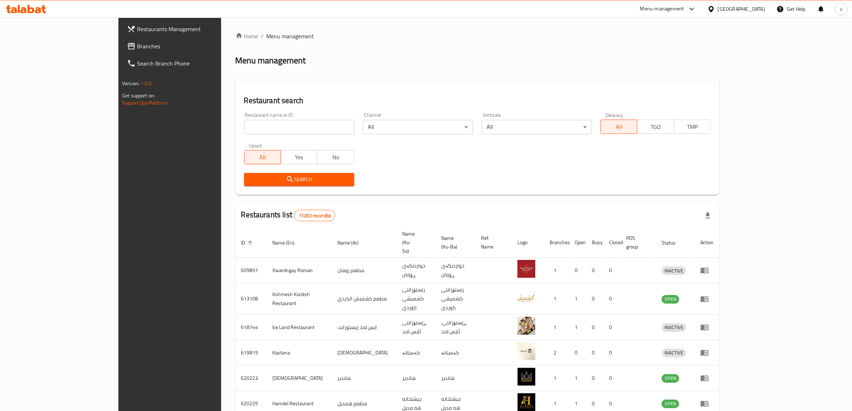
click at [121, 40] on link "Branches" at bounding box center [191, 46] width 140 height 17
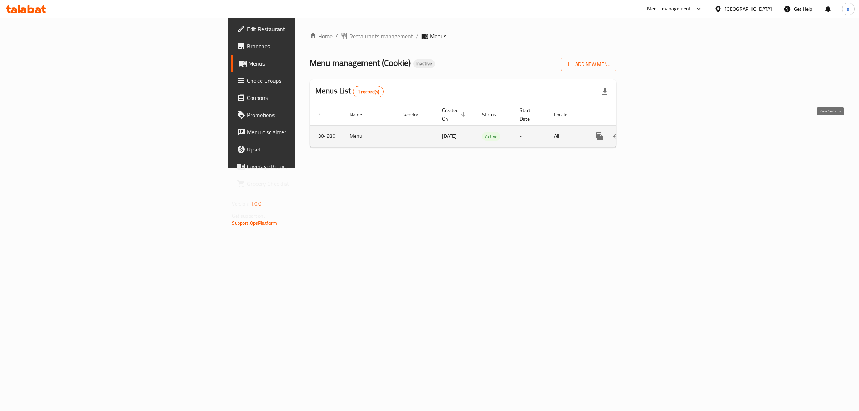
click at [655, 132] on icon "enhanced table" at bounding box center [651, 136] width 9 height 9
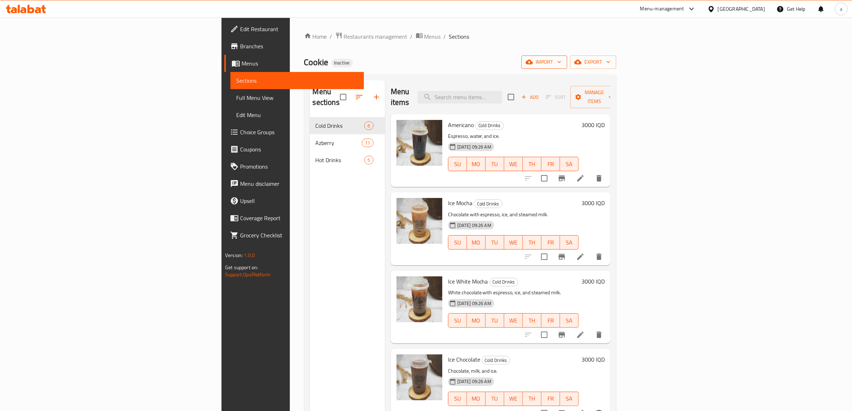
click at [561, 64] on span "import" at bounding box center [544, 62] width 34 height 9
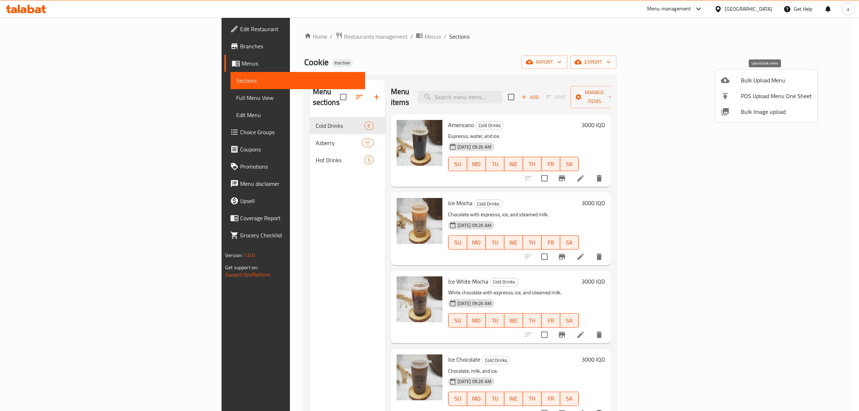
click at [780, 78] on span "Bulk Upload Menu" at bounding box center [776, 80] width 71 height 9
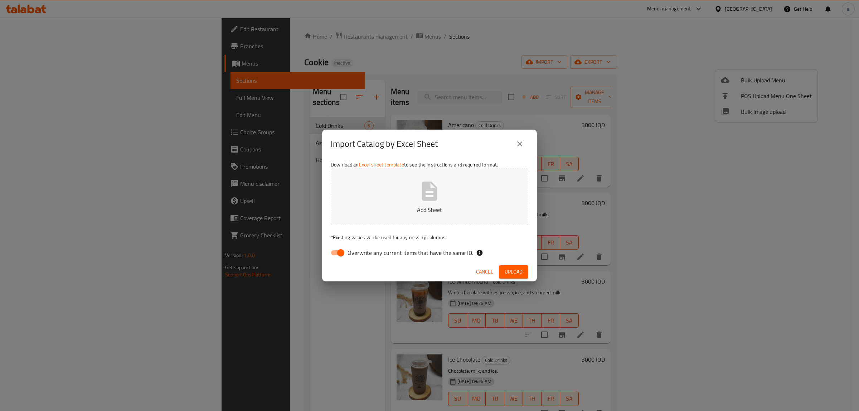
click at [347, 256] on input "Overwrite any current items that have the same ID." at bounding box center [340, 253] width 41 height 14
checkbox input "false"
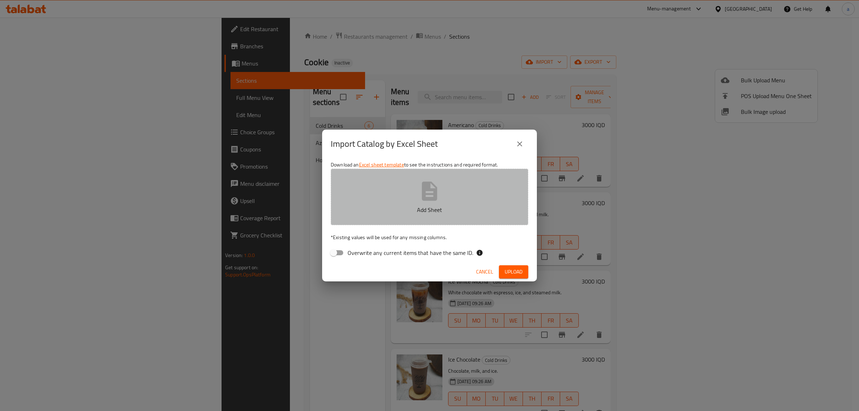
click at [365, 198] on button "Add Sheet" at bounding box center [430, 197] width 198 height 57
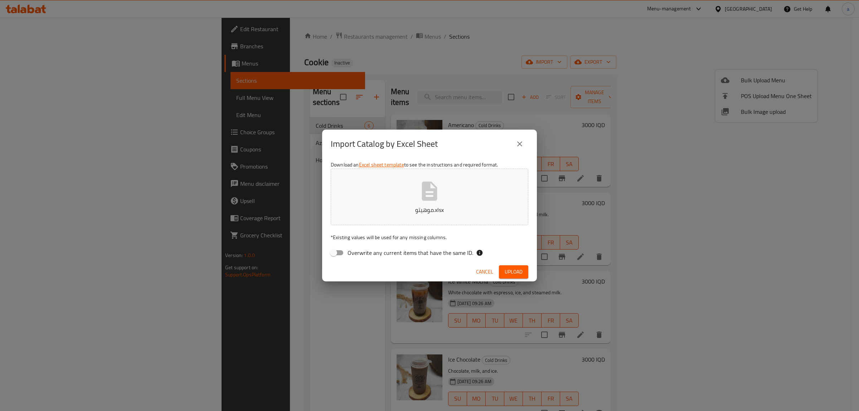
click at [512, 268] on span "Upload" at bounding box center [514, 271] width 18 height 9
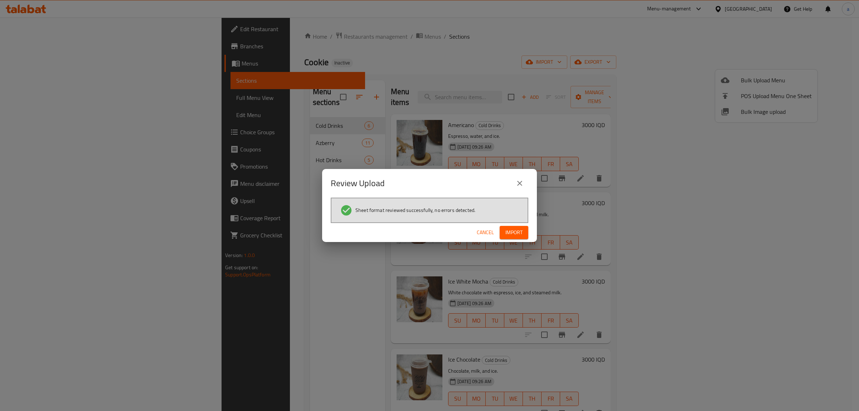
click at [513, 226] on button "Import" at bounding box center [514, 232] width 29 height 13
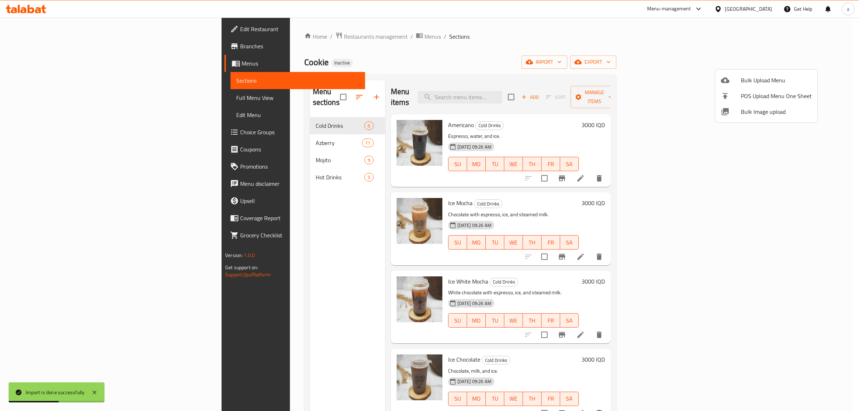
click at [228, 122] on div at bounding box center [429, 205] width 859 height 411
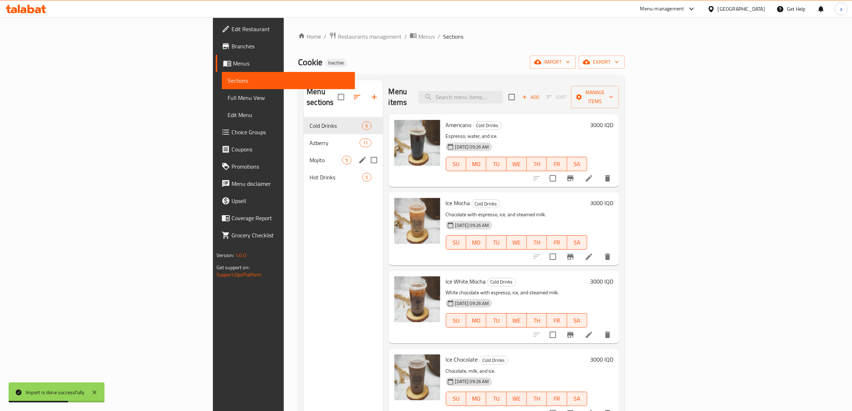
click at [310, 156] on span "Mojito" at bounding box center [326, 160] width 33 height 9
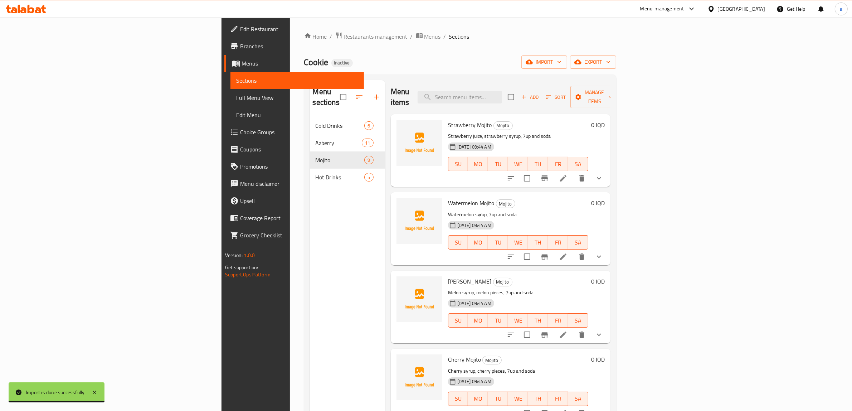
click at [236, 99] on span "Full Menu View" at bounding box center [297, 97] width 122 height 9
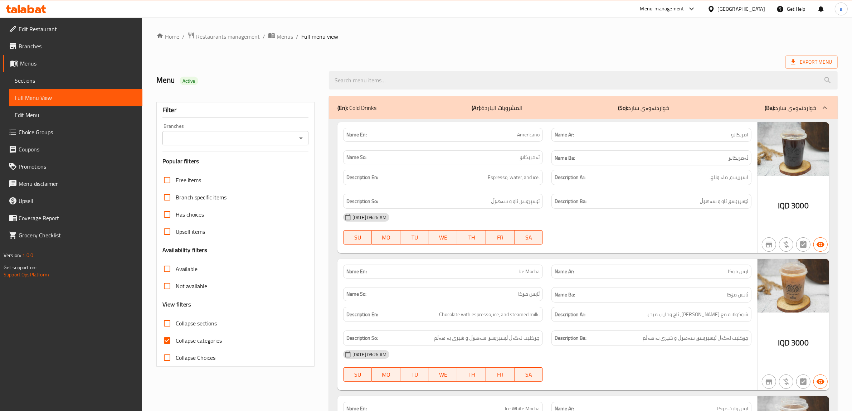
click at [197, 337] on span "Collapse categories" at bounding box center [199, 340] width 46 height 9
click at [176, 337] on input "Collapse categories" at bounding box center [167, 340] width 17 height 17
checkbox input "false"
click at [193, 322] on span "Collapse sections" at bounding box center [196, 323] width 41 height 9
click at [176, 322] on input "Collapse sections" at bounding box center [167, 323] width 17 height 17
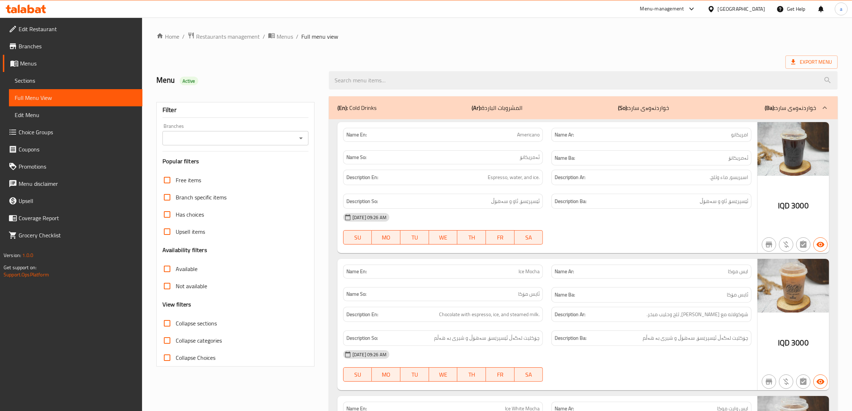
checkbox input "true"
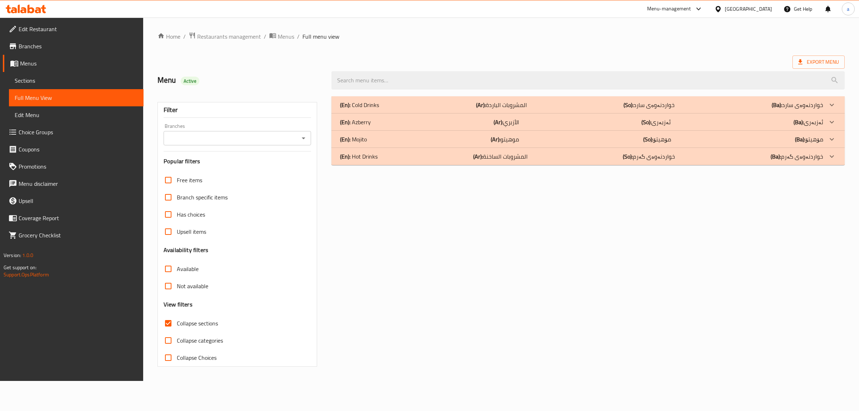
click at [605, 109] on div "(En): Mojito (Ar): موهيتو (So): مۆهیتۆ (Ba): مۆهیتۆ" at bounding box center [581, 105] width 483 height 9
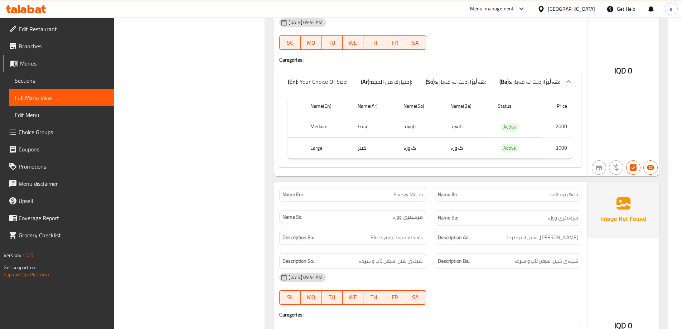
scroll to position [1342, 0]
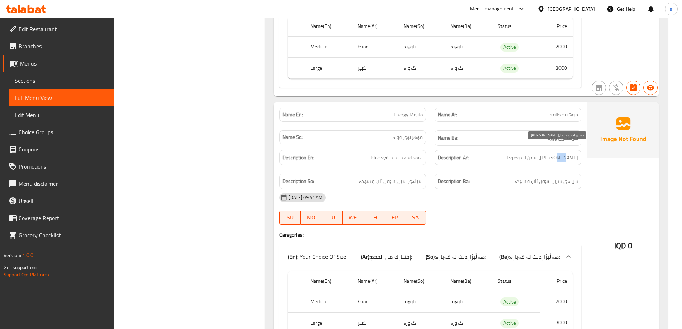
drag, startPoint x: 562, startPoint y: 147, endPoint x: 557, endPoint y: 149, distance: 5.3
click at [557, 153] on span "سيروب بلو، سفن اب وصودا" at bounding box center [542, 157] width 72 height 9
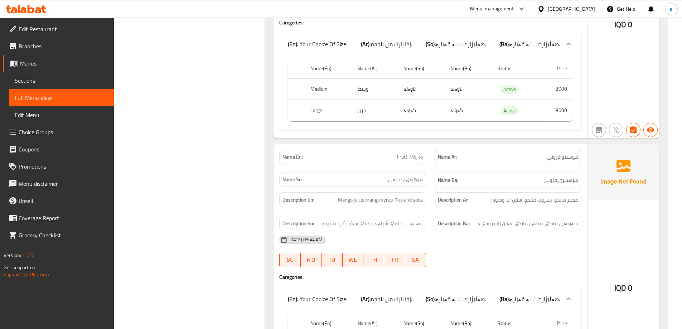
scroll to position [2081, 0]
click at [42, 82] on span "Sections" at bounding box center [61, 80] width 93 height 9
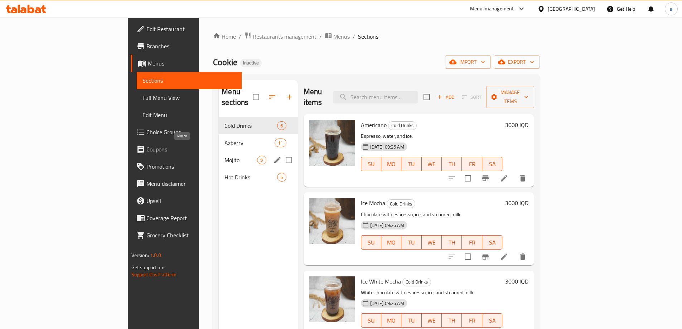
click at [224, 156] on span "Mojito" at bounding box center [240, 160] width 33 height 9
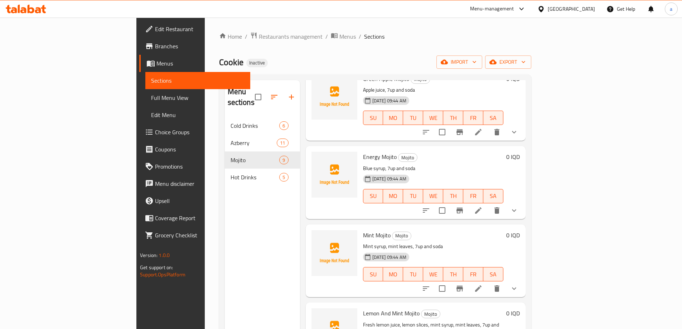
scroll to position [361, 0]
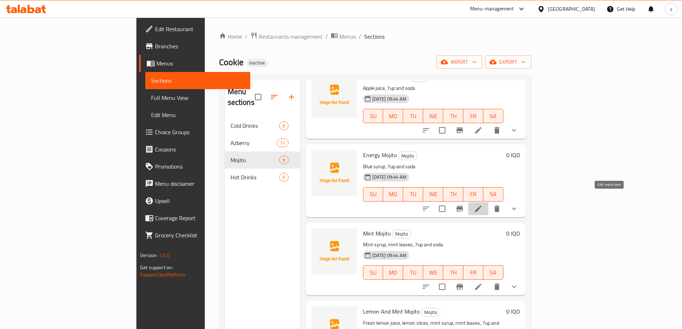
click at [482, 204] on icon at bounding box center [478, 208] width 9 height 9
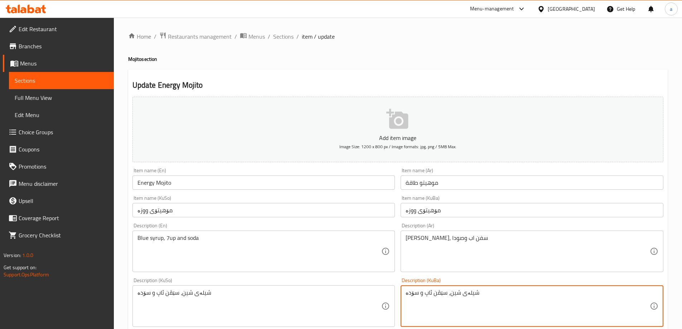
click at [453, 294] on textarea "شیلەی شین، سێڤن ئاپ و سۆدە" at bounding box center [527, 306] width 244 height 34
paste textarea "ل"
type textarea "شیلەی بلۆ، سێڤن ئاپ و سۆدە"
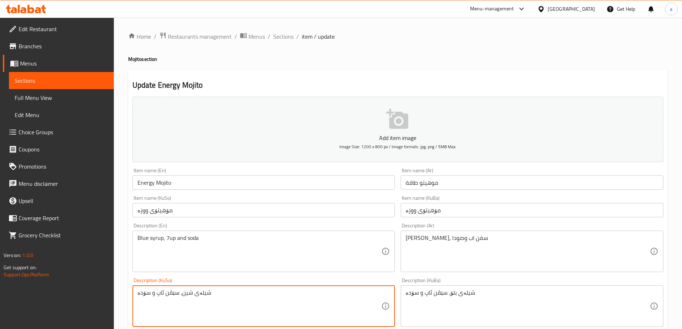
click at [186, 289] on textarea "شیلەی شین، سێڤن ئاپ و سۆدە" at bounding box center [259, 306] width 244 height 34
paste textarea "ل"
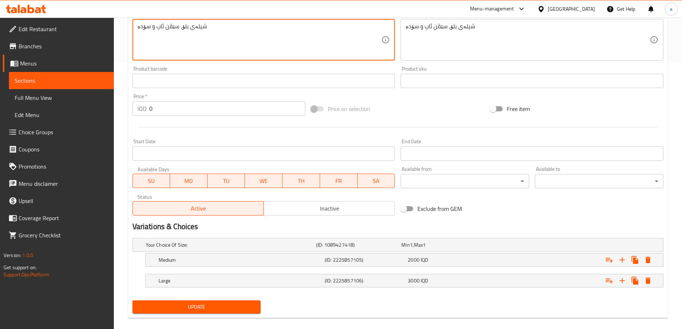
scroll to position [275, 0]
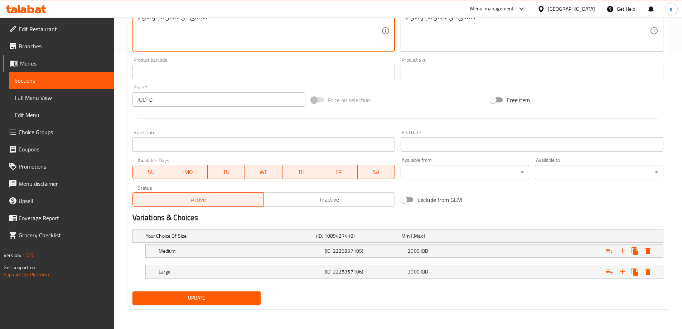
type textarea "شیلەی بلۆ، سێڤن ئاپ و سۆدە"
click at [244, 294] on span "Update" at bounding box center [196, 297] width 117 height 9
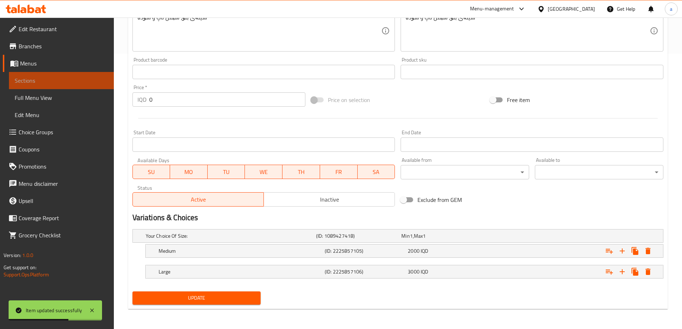
click at [50, 83] on span "Sections" at bounding box center [61, 80] width 93 height 9
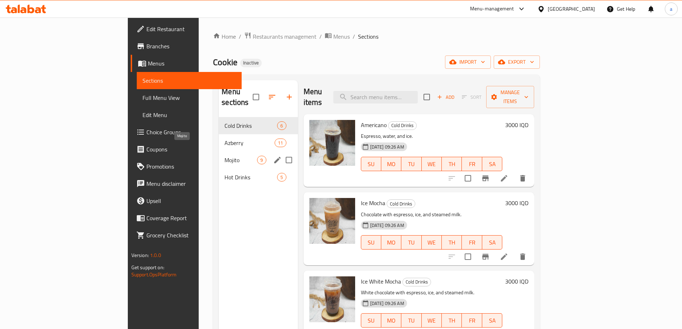
drag, startPoint x: 169, startPoint y: 150, endPoint x: 222, endPoint y: 151, distance: 53.7
click at [224, 156] on span "Mojito" at bounding box center [240, 160] width 33 height 9
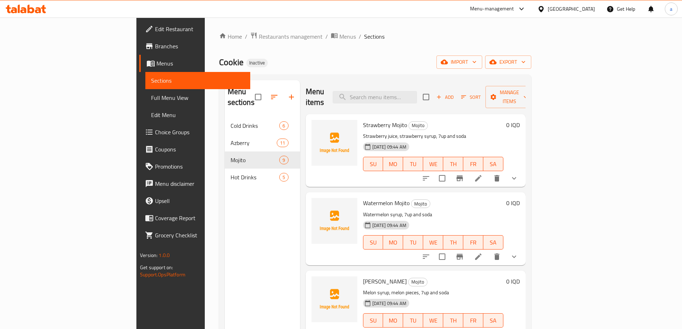
click at [520, 120] on h6 "0 IQD" at bounding box center [513, 125] width 14 height 10
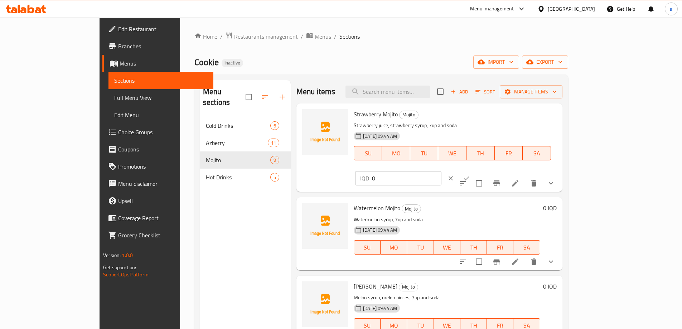
click at [474, 170] on button "ok" at bounding box center [466, 178] width 16 height 16
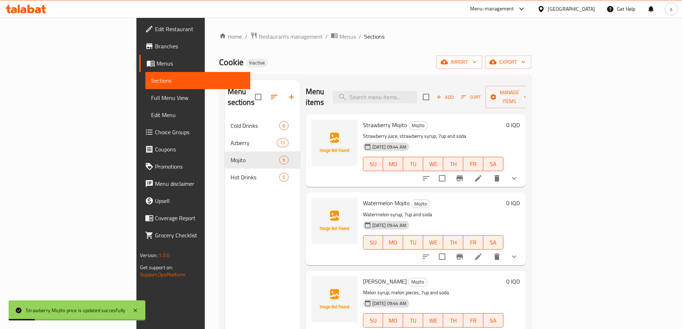
click at [520, 120] on h6 "0 IQD" at bounding box center [513, 125] width 14 height 10
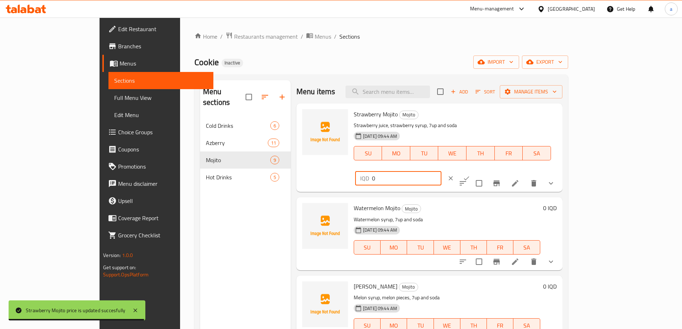
drag, startPoint x: 570, startPoint y: 118, endPoint x: 548, endPoint y: 117, distance: 21.5
click at [441, 171] on div "IQD 0 ​" at bounding box center [398, 178] width 86 height 14
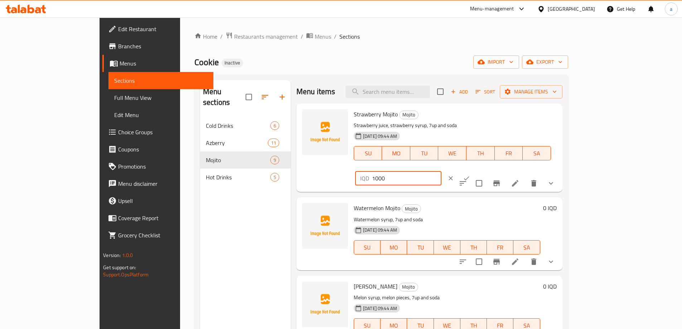
type input "1000"
click at [470, 175] on icon "ok" at bounding box center [466, 178] width 7 height 7
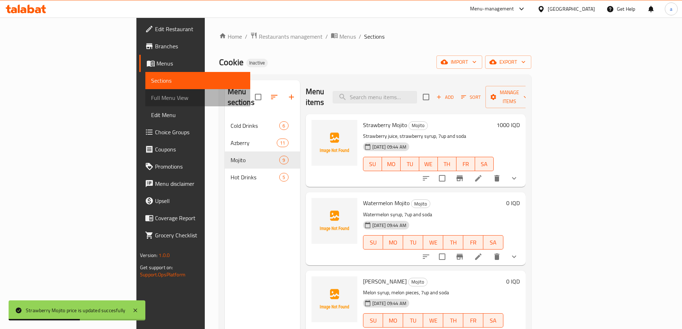
click at [151, 102] on span "Full Menu View" at bounding box center [197, 97] width 93 height 9
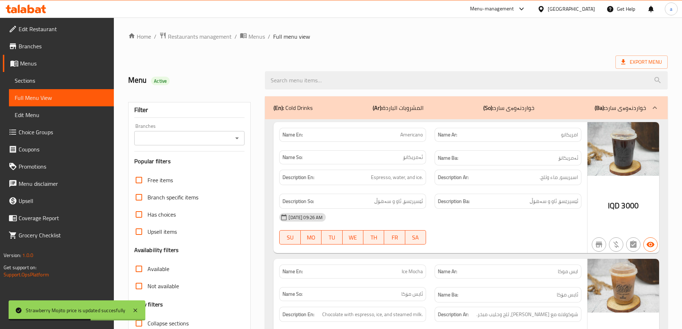
click at [236, 138] on icon "Open" at bounding box center [237, 138] width 4 height 2
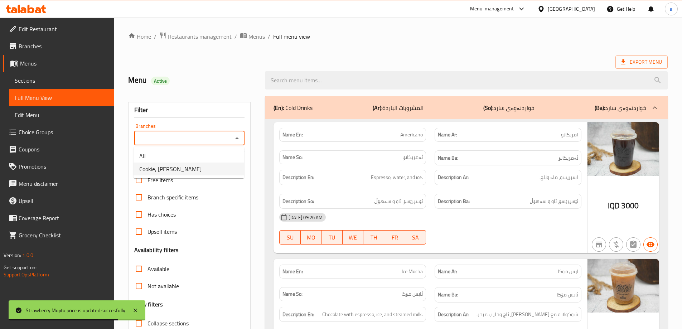
click at [206, 165] on li "Cookie, Al aathameya" at bounding box center [188, 168] width 111 height 13
type input "Cookie, Al aathameya"
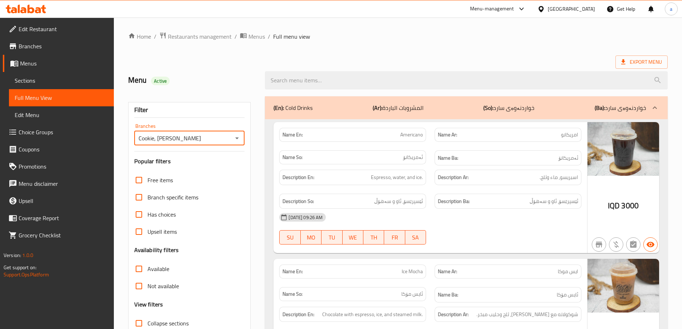
click at [335, 108] on div "(En): Cold Drinks (Ar): المشروبات الباردة (So): خواردنەوەی سارد (Ba): خواردنەوە…" at bounding box center [459, 107] width 373 height 9
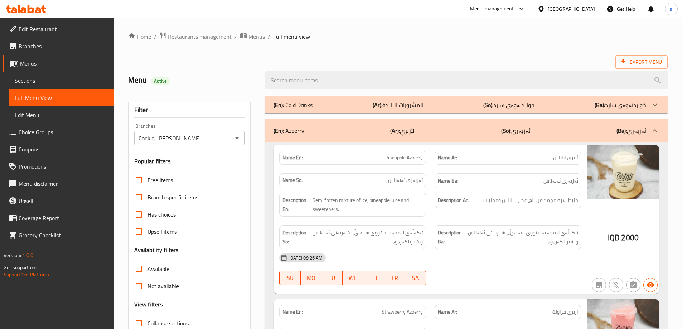
click at [424, 132] on div "(En): Azberry (Ar): الأزبري (So): ئەزبەری (Ba): ئەزبەری" at bounding box center [459, 130] width 373 height 9
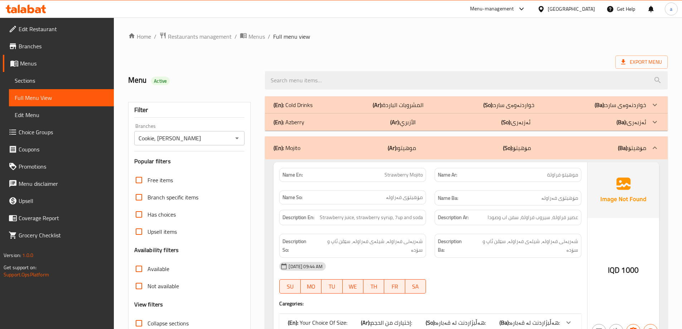
scroll to position [79, 0]
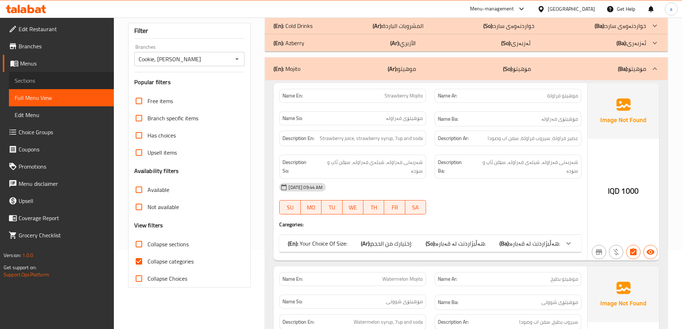
click at [78, 80] on span "Sections" at bounding box center [61, 80] width 93 height 9
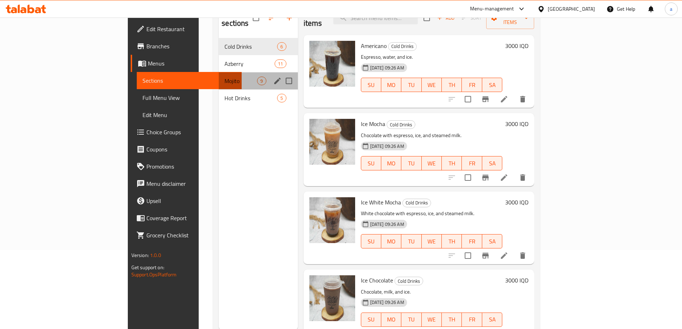
click at [219, 76] on div "Mojito 9" at bounding box center [258, 80] width 79 height 17
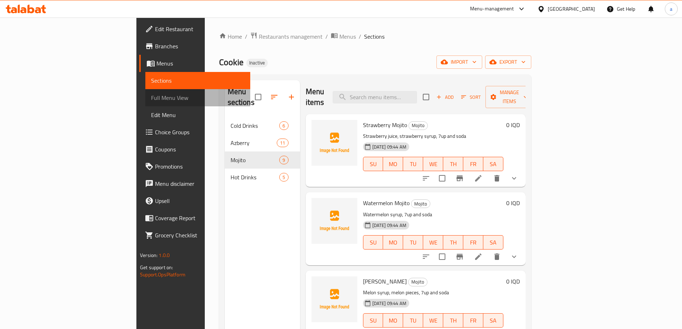
click at [151, 98] on span "Full Menu View" at bounding box center [197, 97] width 93 height 9
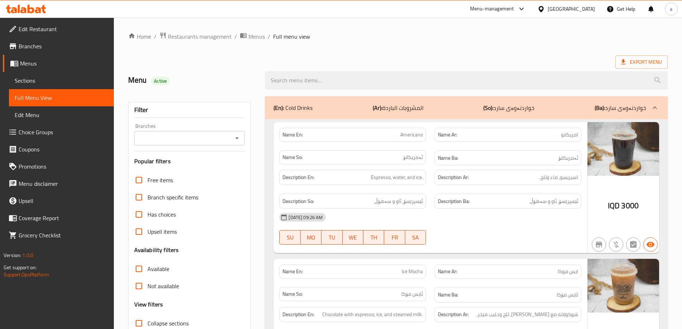
click at [344, 106] on div "(En): Cold Drinks (Ar): المشروبات الباردة (So): خواردنەوەی سارد (Ba): خواردنەوە…" at bounding box center [459, 107] width 373 height 9
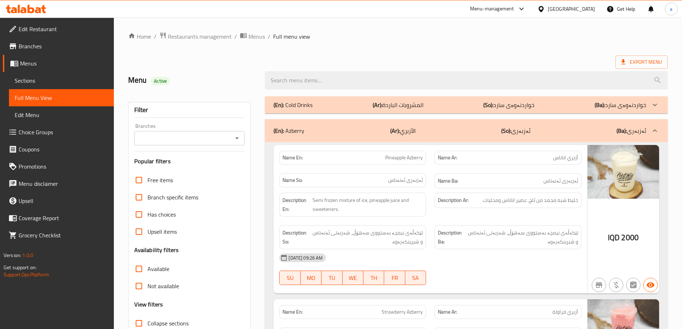
click at [548, 135] on div "(En): Azberry (Ar): الأزبري (So): ئەزبەری (Ba): ئەزبەری" at bounding box center [459, 130] width 373 height 9
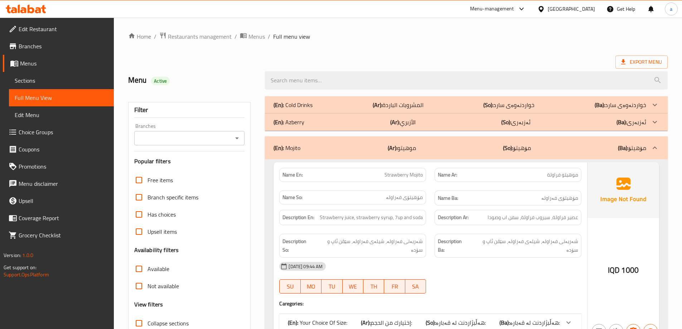
click at [56, 77] on span "Sections" at bounding box center [61, 80] width 93 height 9
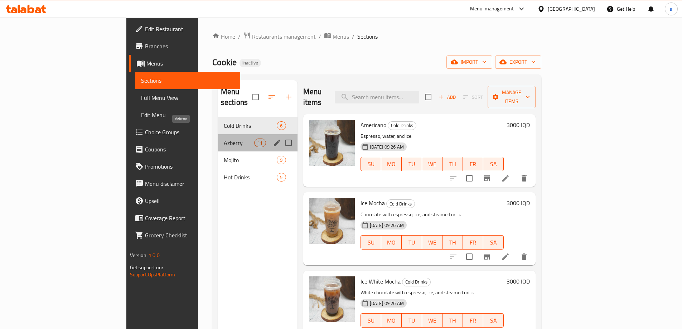
click at [224, 138] on span "Azberry" at bounding box center [239, 142] width 30 height 9
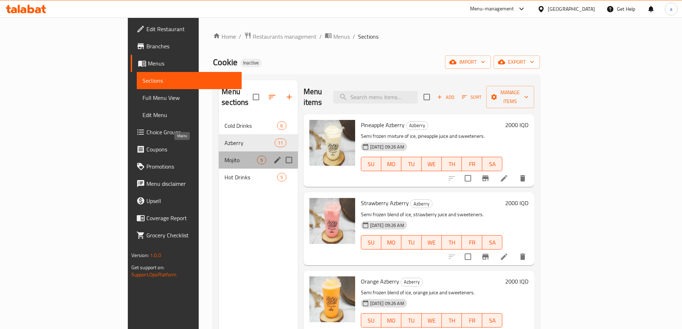
click at [224, 156] on span "Mojito" at bounding box center [240, 160] width 33 height 9
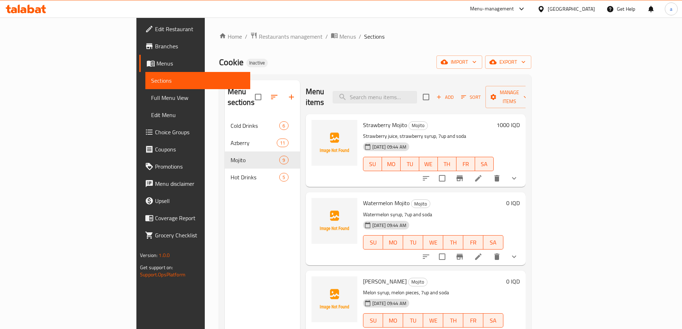
click at [520, 120] on h6 "1000 IQD" at bounding box center [507, 125] width 23 height 10
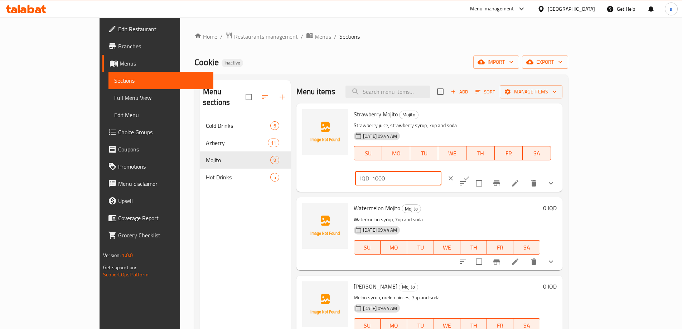
drag, startPoint x: 599, startPoint y: 116, endPoint x: 530, endPoint y: 108, distance: 69.5
click at [530, 108] on div "Strawberry Mojito Mojito Strawberry juice, strawberry syrup, 7up and soda 10-08…" at bounding box center [455, 147] width 209 height 83
type input "0"
click at [474, 170] on button "ok" at bounding box center [466, 178] width 16 height 16
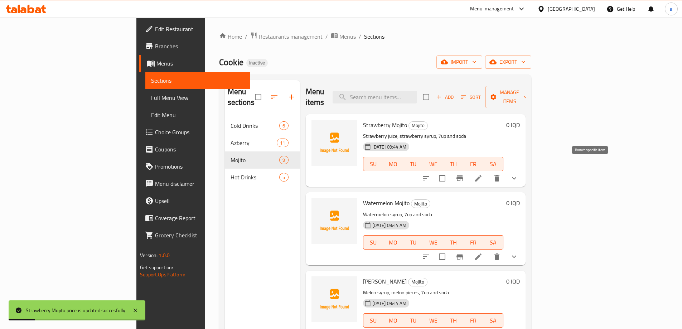
click at [464, 174] on icon "Branch-specific-item" at bounding box center [459, 178] width 9 height 9
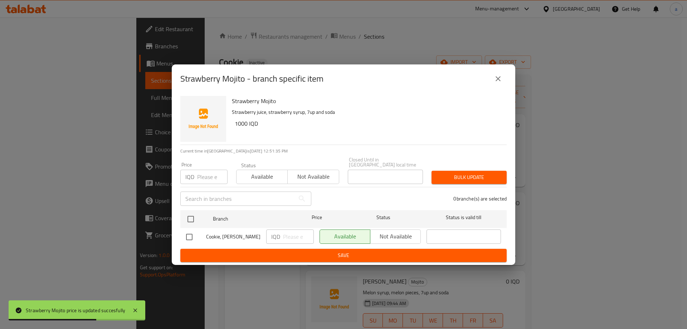
click at [496, 81] on icon "close" at bounding box center [498, 78] width 9 height 9
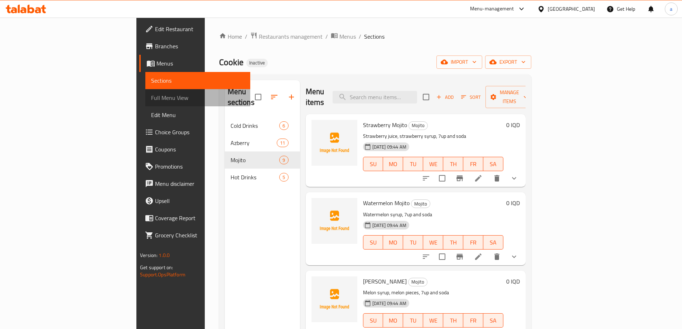
click at [151, 99] on span "Full Menu View" at bounding box center [197, 97] width 93 height 9
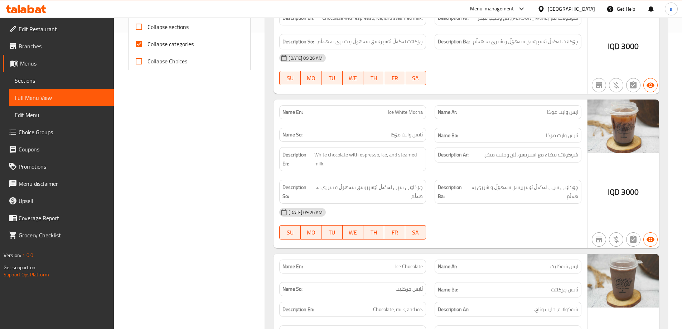
scroll to position [107, 0]
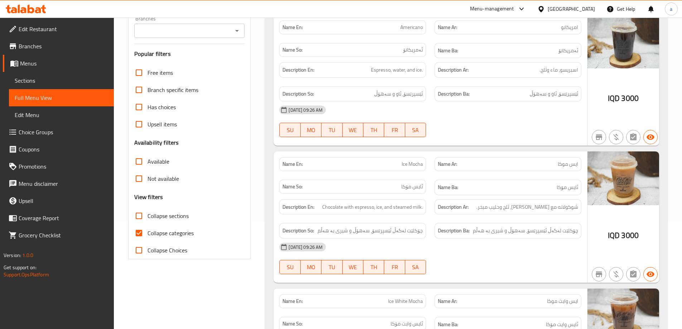
click at [161, 232] on span "Collapse categories" at bounding box center [170, 233] width 46 height 9
click at [147, 232] on input "Collapse categories" at bounding box center [138, 232] width 17 height 17
checkbox input "false"
click at [157, 216] on span "Collapse sections" at bounding box center [167, 215] width 41 height 9
click at [147, 216] on input "Collapse sections" at bounding box center [138, 215] width 17 height 17
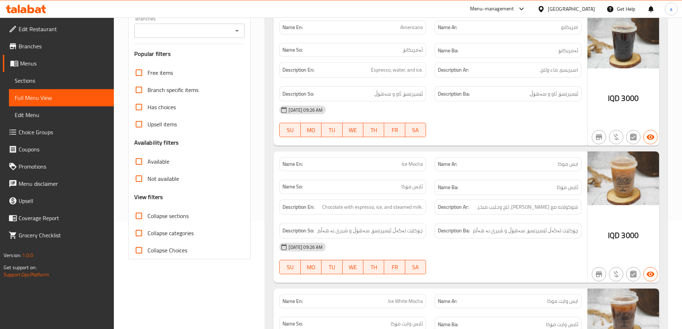
checkbox input "true"
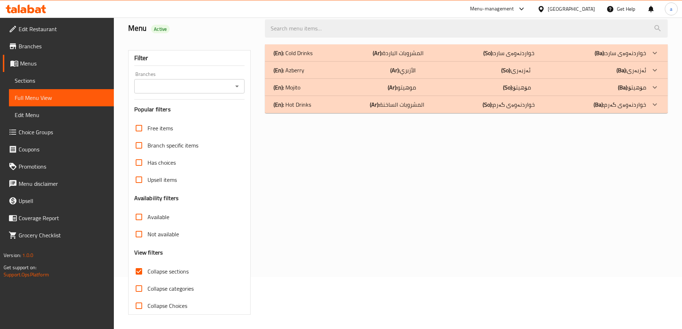
scroll to position [52, 0]
click at [603, 57] on div "(En): Mojito (Ar): موهيتو (So): مۆهیتۆ (Ba): مۆهیتۆ" at bounding box center [459, 53] width 373 height 9
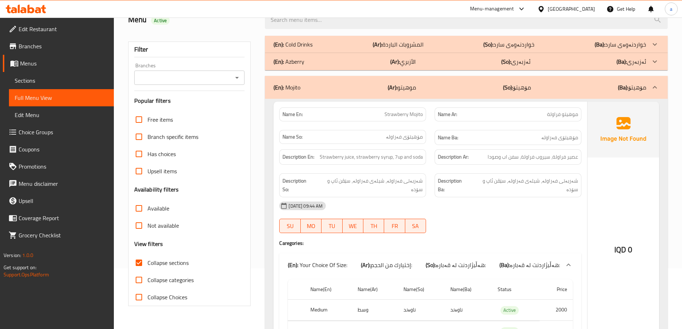
scroll to position [72, 0]
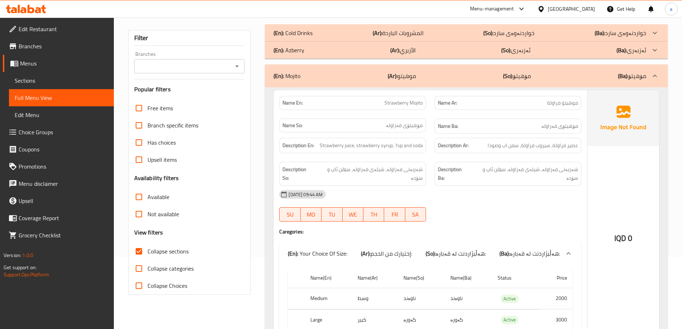
click at [63, 79] on span "Sections" at bounding box center [61, 80] width 93 height 9
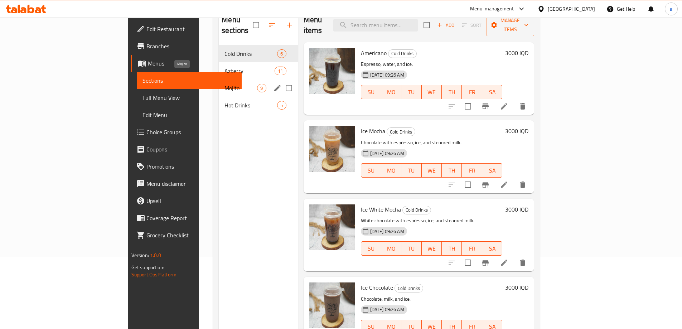
click at [224, 84] on span "Mojito" at bounding box center [240, 88] width 33 height 9
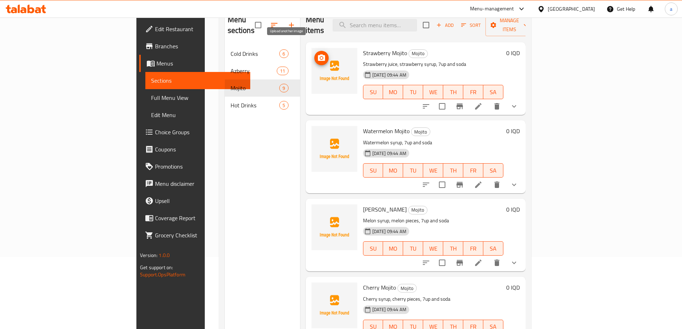
drag, startPoint x: 287, startPoint y: 47, endPoint x: 286, endPoint y: 42, distance: 5.1
click at [314, 51] on button "upload picture" at bounding box center [321, 58] width 14 height 14
click at [318, 54] on icon "upload picture" at bounding box center [321, 57] width 7 height 6
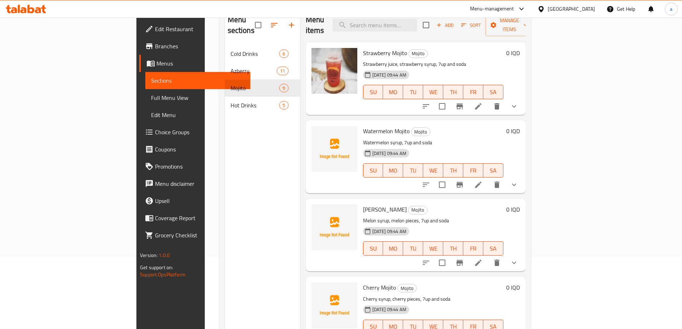
scroll to position [100, 0]
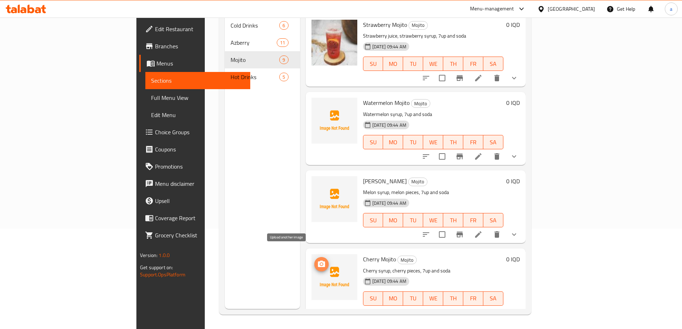
click at [318, 260] on icon "upload picture" at bounding box center [321, 263] width 7 height 6
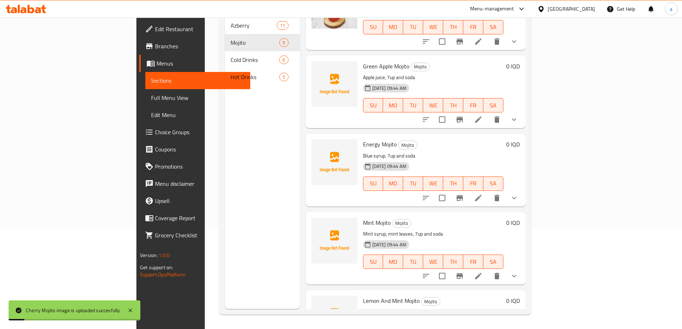
scroll to position [263, 0]
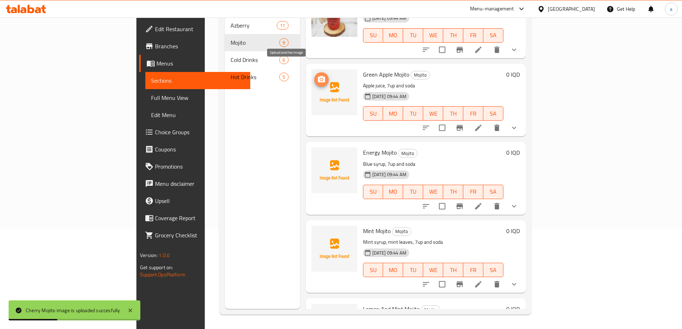
click at [317, 75] on icon "upload picture" at bounding box center [321, 79] width 9 height 9
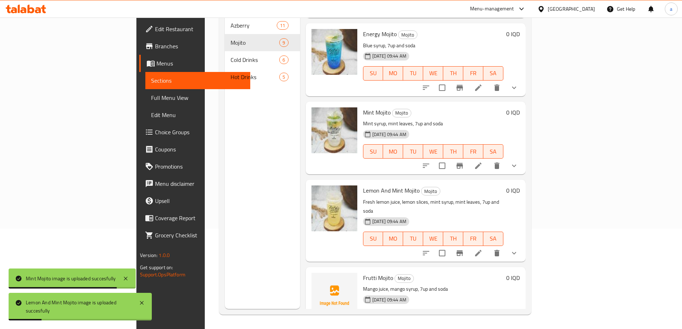
scroll to position [393, 0]
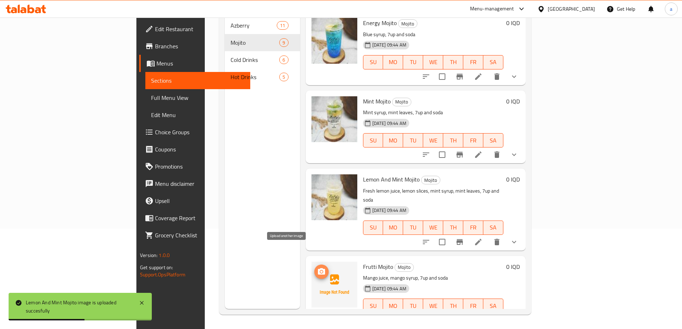
click at [318, 268] on icon "upload picture" at bounding box center [321, 271] width 7 height 6
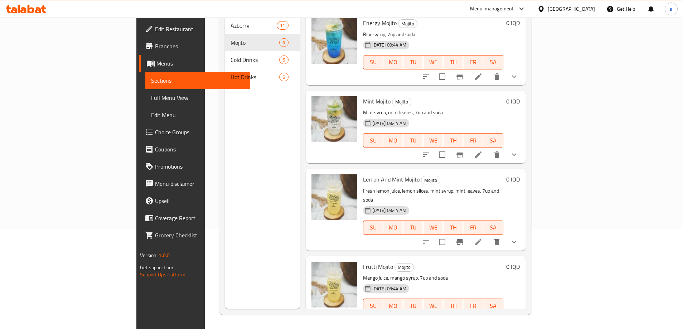
click at [225, 129] on div "Menu sections Azberry 11 Mojito 9 Cold Drinks 6 Hot Drinks 5" at bounding box center [262, 144] width 75 height 329
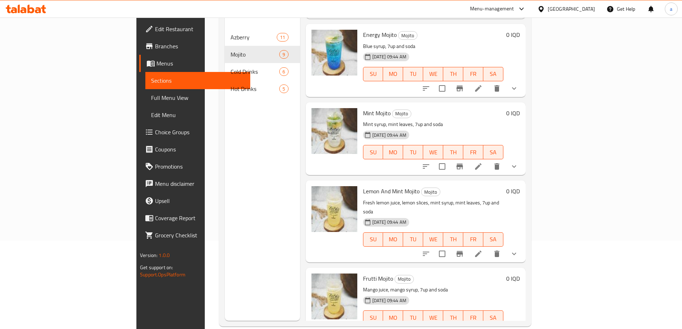
scroll to position [100, 0]
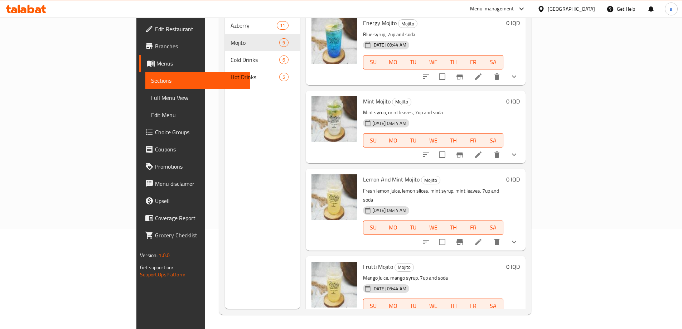
click at [151, 100] on span "Full Menu View" at bounding box center [197, 97] width 93 height 9
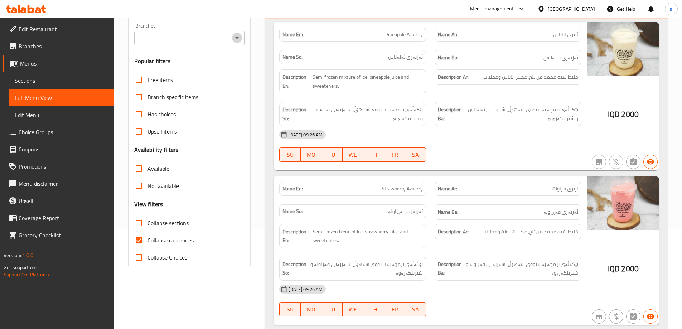
click at [233, 38] on icon "Open" at bounding box center [237, 38] width 9 height 9
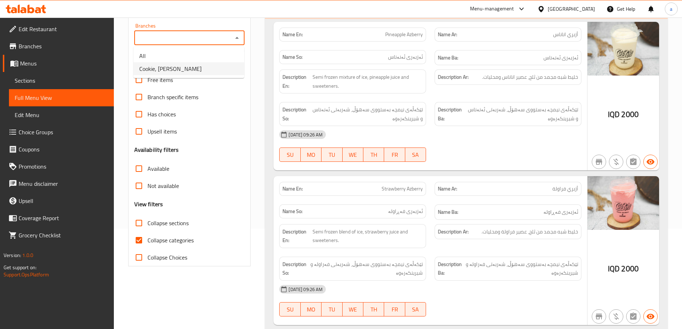
click at [205, 70] on li "Cookie, Al aathameya" at bounding box center [188, 68] width 111 height 13
type input "Cookie, Al aathameya"
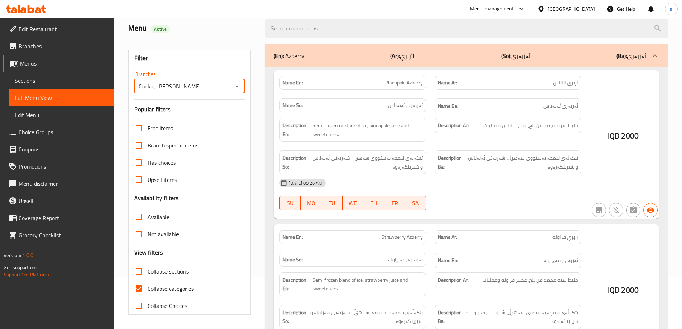
scroll to position [100, 0]
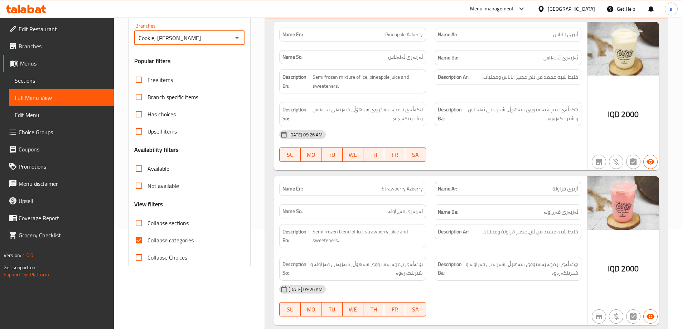
click at [180, 243] on span "Collapse categories" at bounding box center [170, 240] width 46 height 9
click at [147, 243] on input "Collapse categories" at bounding box center [138, 240] width 17 height 17
checkbox input "false"
click at [168, 222] on span "Collapse sections" at bounding box center [167, 223] width 41 height 9
click at [147, 222] on input "Collapse sections" at bounding box center [138, 222] width 17 height 17
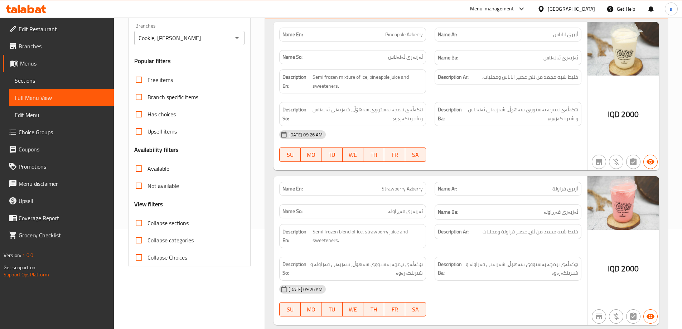
checkbox input "true"
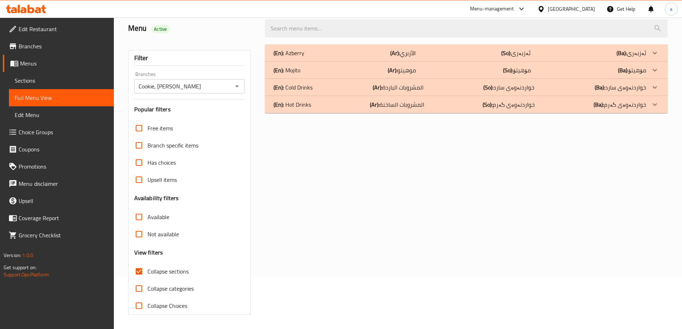
scroll to position [52, 0]
click at [361, 57] on div "(En): Mojito (Ar): موهيتو (So): مۆهیتۆ (Ba): مۆهیتۆ" at bounding box center [459, 53] width 373 height 9
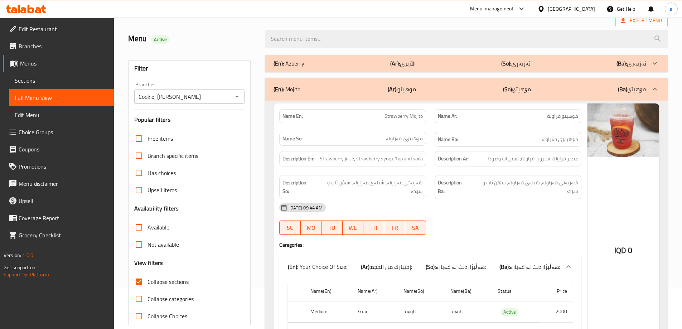
scroll to position [0, 0]
